Goal: Transaction & Acquisition: Purchase product/service

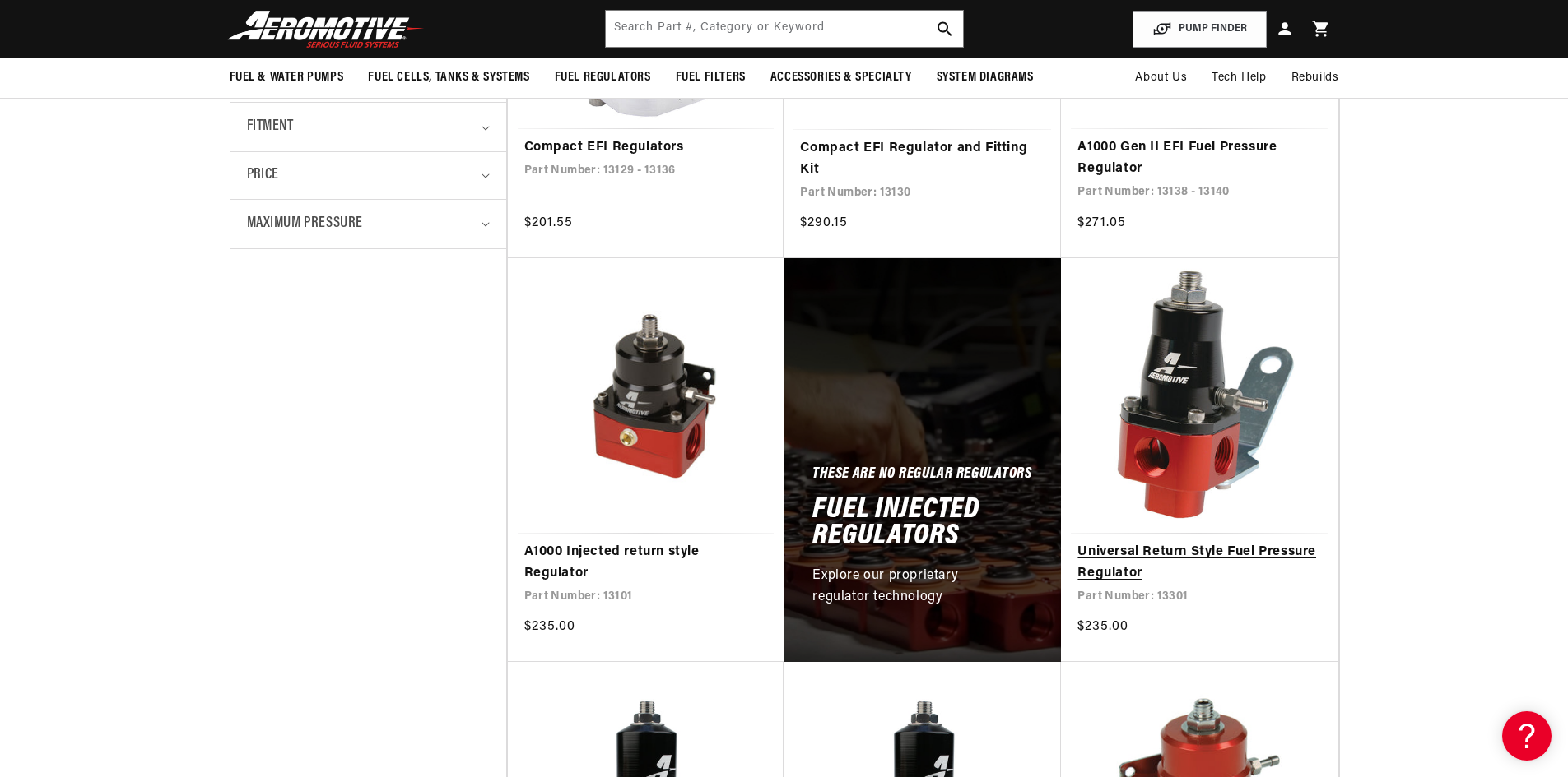
scroll to position [576, 0]
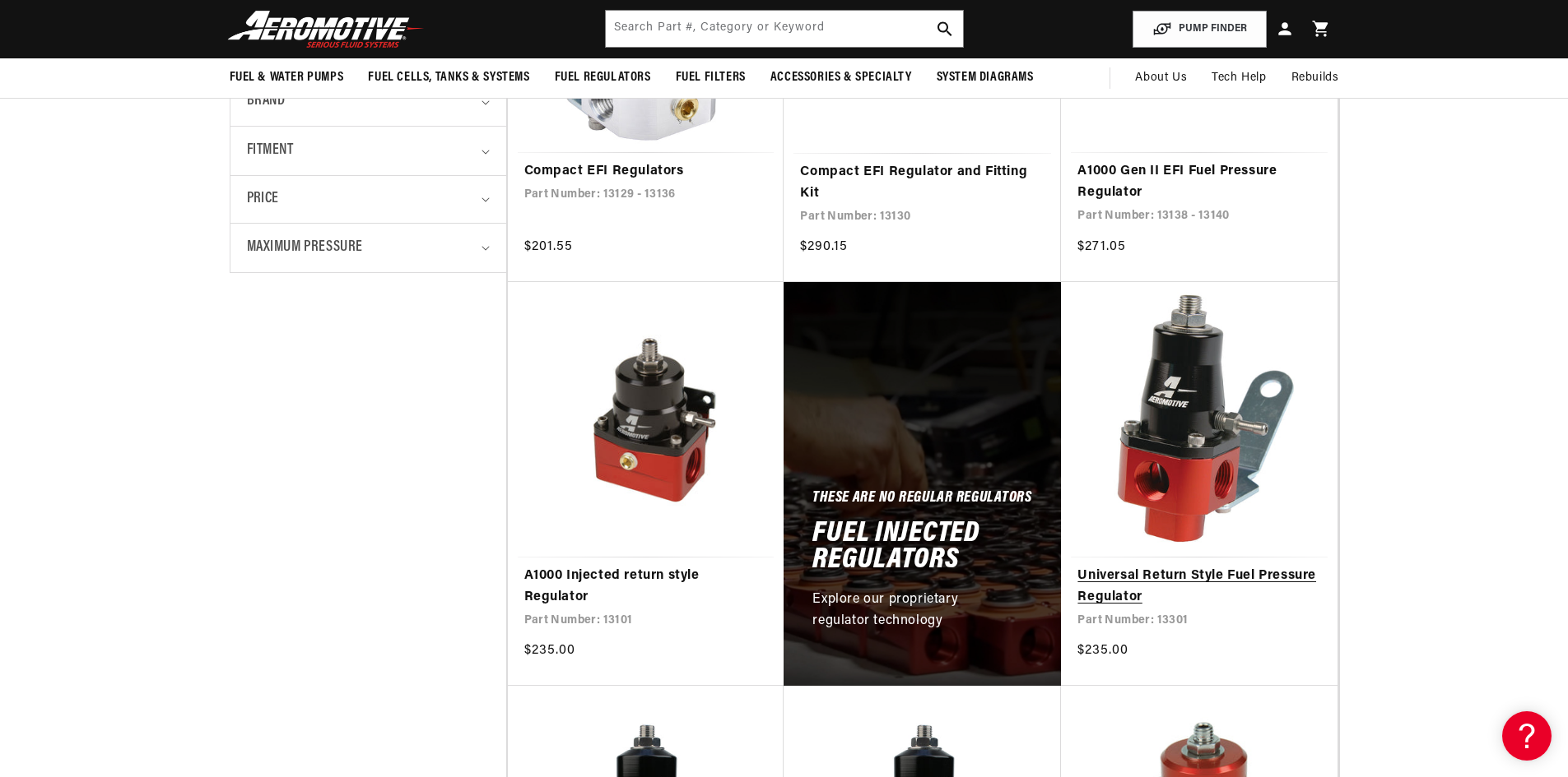
click at [1135, 573] on link "Universal Return Style Fuel Pressure Regulator" at bounding box center [1199, 587] width 243 height 41
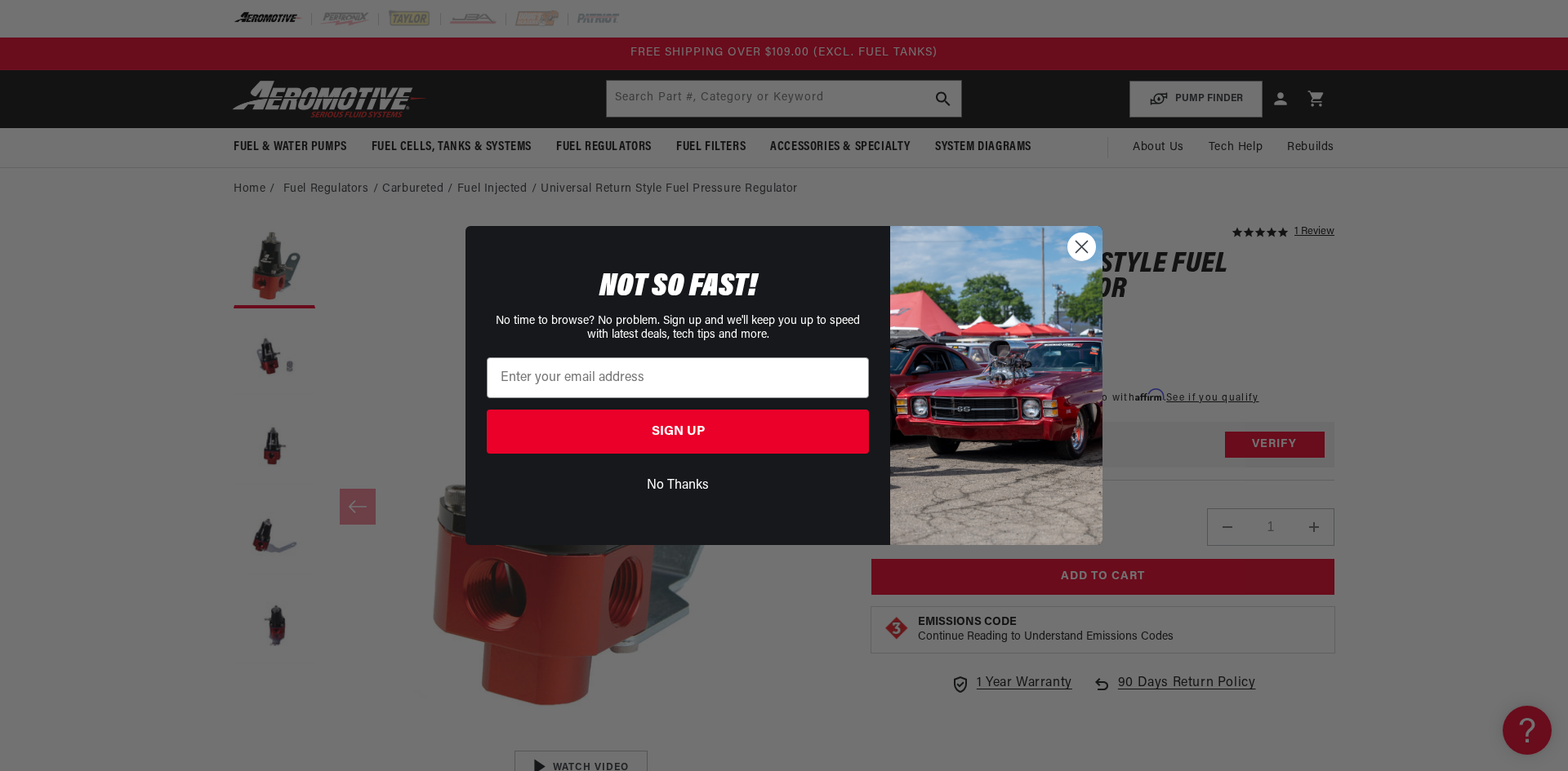
click at [1078, 247] on circle "Close dialog" at bounding box center [1081, 246] width 27 height 27
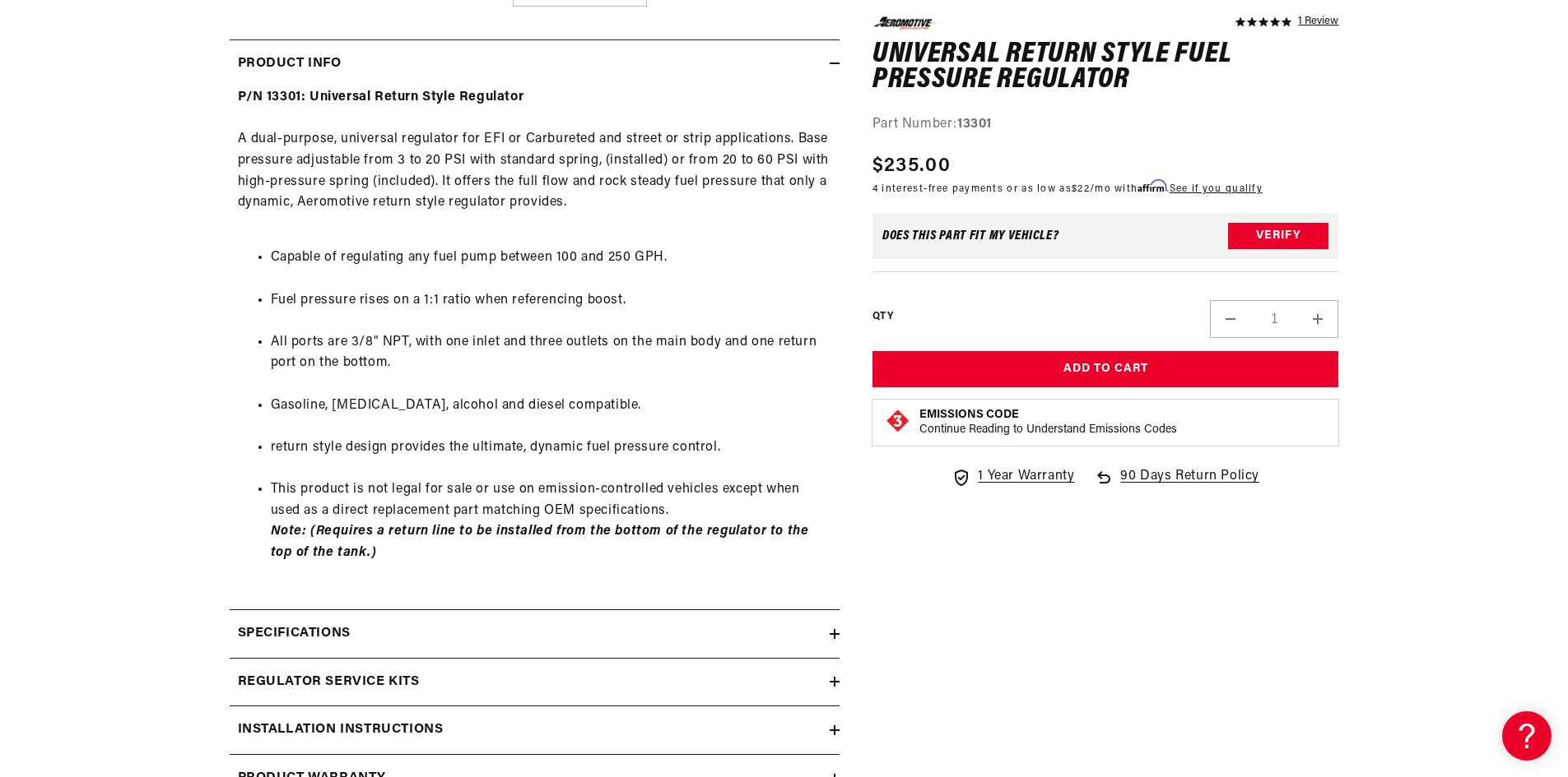
scroll to position [822, 0]
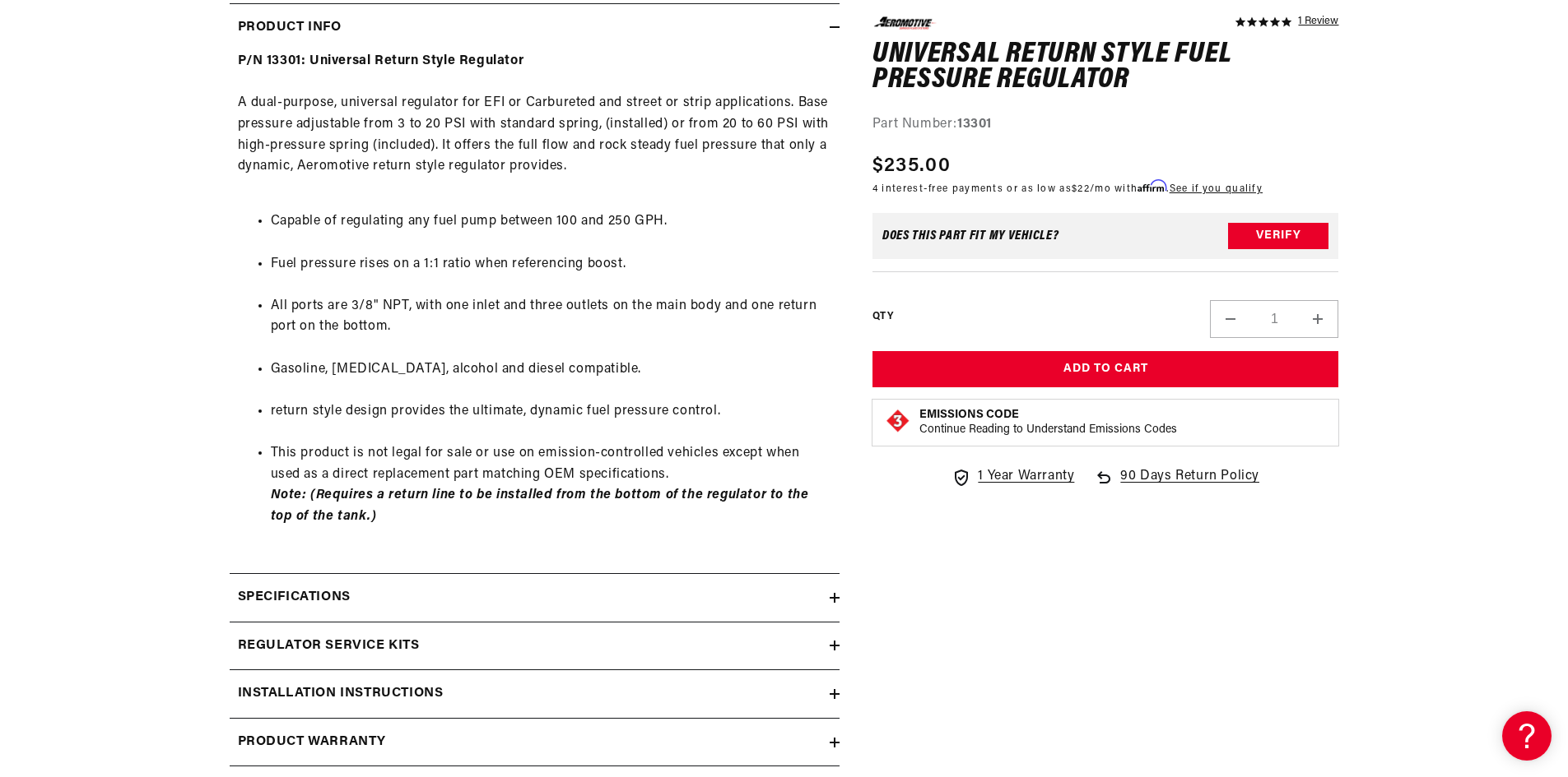
click at [951, 601] on div "5.0 star rating 1 Review Universal Return Style Fuel Pressure Regulator Univers…" at bounding box center [1089, 142] width 499 height 1473
